Goal: Navigation & Orientation: Go to known website

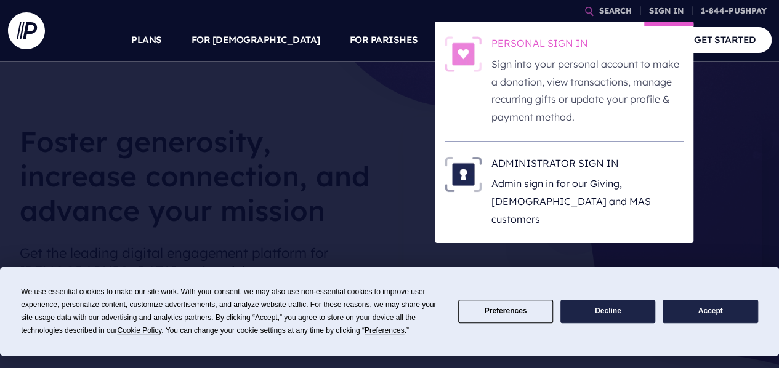
click at [524, 54] on h6 "PERSONAL SIGN IN" at bounding box center [588, 45] width 192 height 18
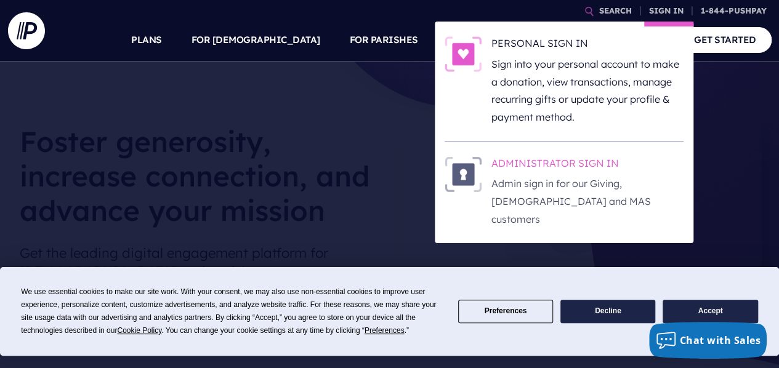
click at [467, 174] on img at bounding box center [463, 174] width 37 height 36
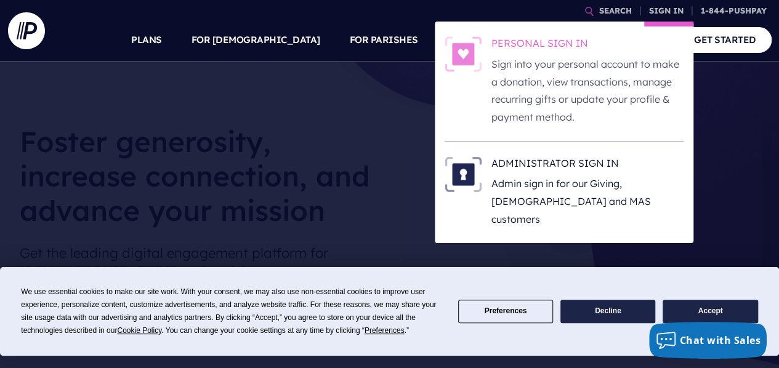
click at [460, 60] on img at bounding box center [463, 54] width 37 height 36
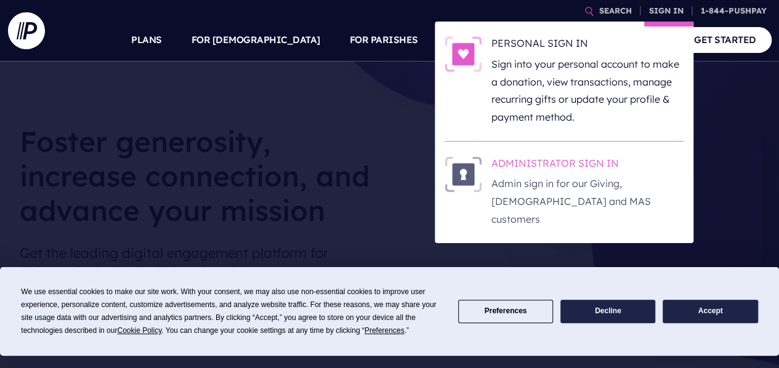
click at [527, 168] on h6 "ADMINISTRATOR SIGN IN" at bounding box center [588, 165] width 192 height 18
